Goal: Task Accomplishment & Management: Use online tool/utility

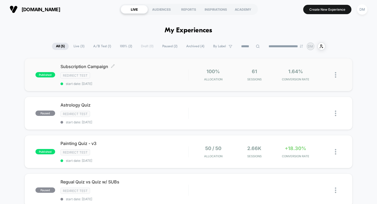
click at [135, 79] on div "Subscription Campaign Click to edit experience details Click to edit experience…" at bounding box center [124, 75] width 128 height 22
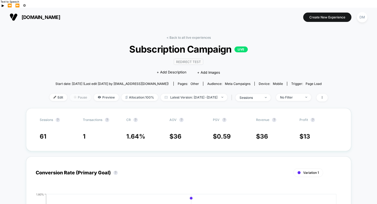
click at [72, 94] on span "Pause" at bounding box center [80, 97] width 21 height 7
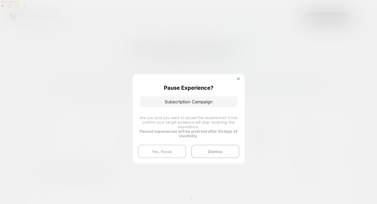
click at [171, 153] on button "Yes, Pause" at bounding box center [162, 150] width 48 height 13
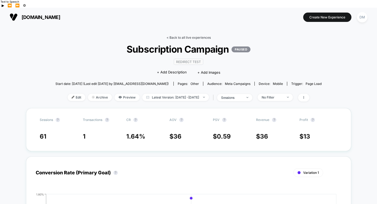
click at [182, 35] on link "< Back to all live experiences" at bounding box center [189, 37] width 44 height 4
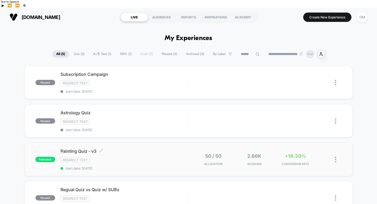
click at [149, 157] on div "Painting Quiz - v3 Click to edit experience details Click to edit experience de…" at bounding box center [124, 159] width 128 height 22
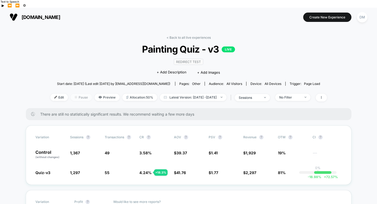
click at [76, 94] on span "Pause" at bounding box center [81, 97] width 21 height 7
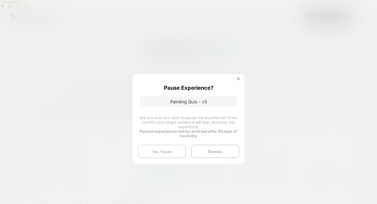
click at [172, 152] on button "Yes, Pause" at bounding box center [162, 150] width 48 height 13
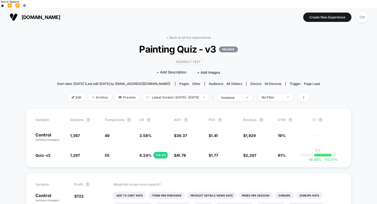
click at [106, 43] on span "Painting Quiz - v3 PAUSED" at bounding box center [188, 48] width 237 height 11
click at [70, 94] on span "Edit" at bounding box center [77, 97] width 18 height 7
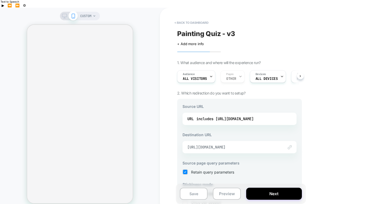
click at [237, 144] on span "[URL][DOMAIN_NAME]" at bounding box center [232, 146] width 91 height 5
